Goal: Use online tool/utility: Utilize a website feature to perform a specific function

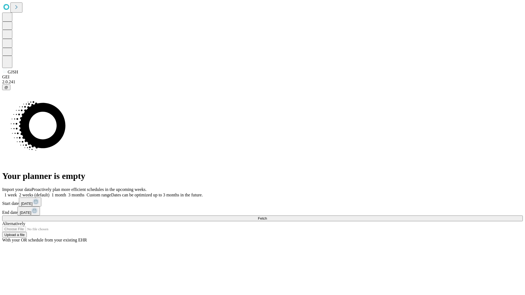
click at [267, 216] on span "Fetch" at bounding box center [262, 218] width 9 height 4
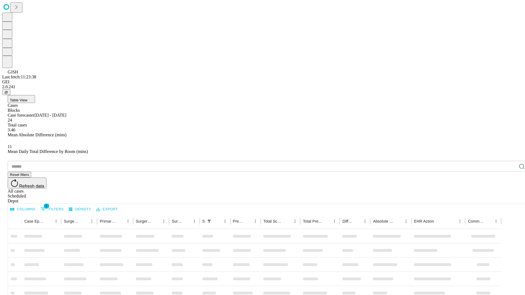
click at [27, 98] on span "Table View" at bounding box center [18, 100] width 17 height 4
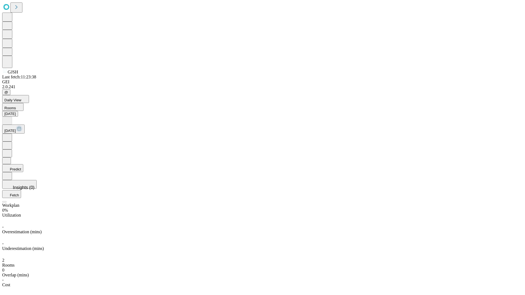
click at [23, 164] on button "Predict" at bounding box center [12, 168] width 21 height 8
